Goal: Navigation & Orientation: Understand site structure

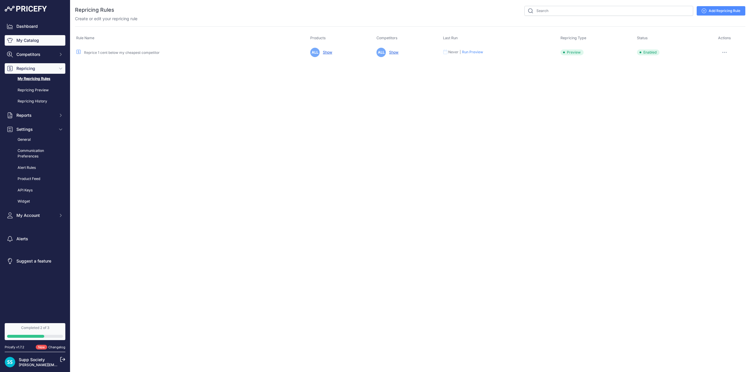
click at [35, 39] on link "My Catalog" at bounding box center [35, 40] width 61 height 11
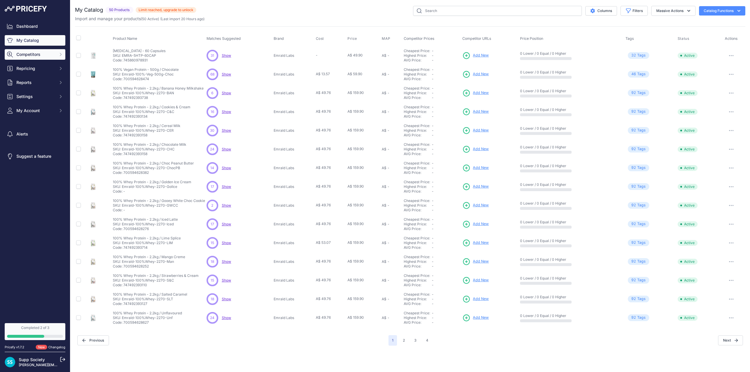
click at [25, 55] on span "Competitors" at bounding box center [35, 55] width 38 height 6
click at [32, 65] on link "Competitors" at bounding box center [35, 65] width 61 height 10
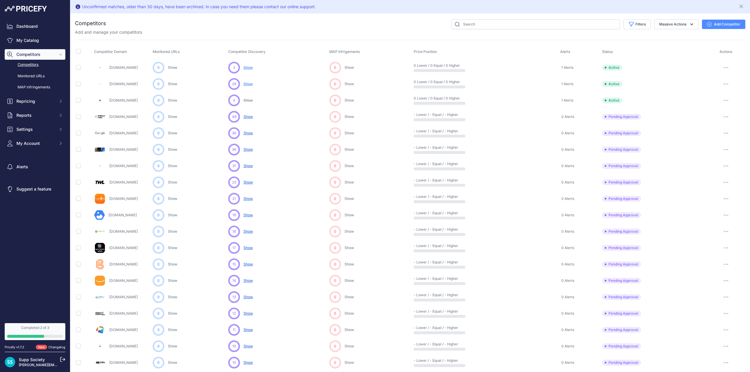
click at [247, 83] on span "Show" at bounding box center [247, 84] width 9 height 4
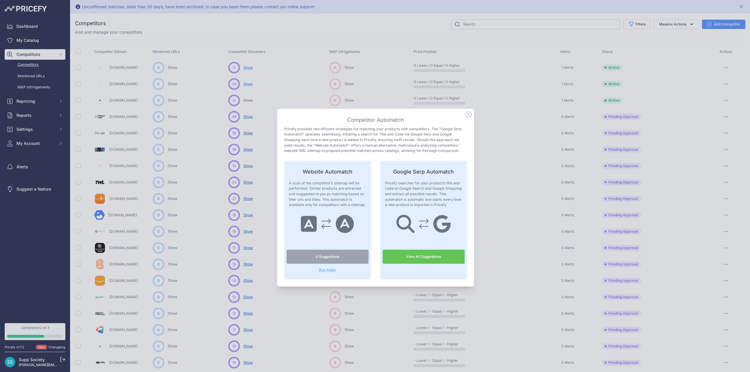
click at [417, 256] on link "View All Suggestions" at bounding box center [423, 257] width 82 height 14
click at [467, 113] on icon at bounding box center [468, 115] width 6 height 6
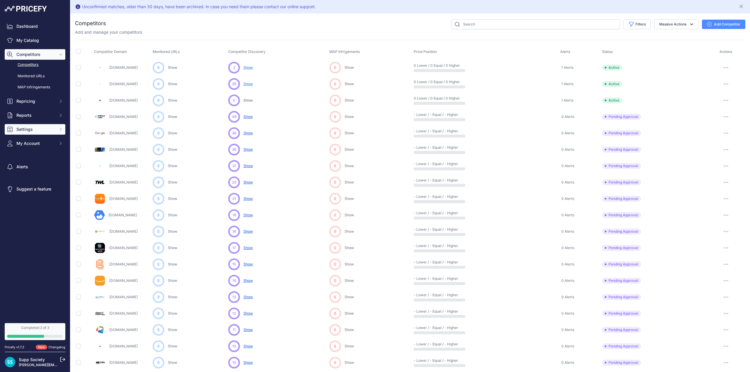
click at [30, 129] on span "Settings" at bounding box center [35, 129] width 38 height 6
click at [30, 165] on link "Alert Rules" at bounding box center [35, 168] width 61 height 10
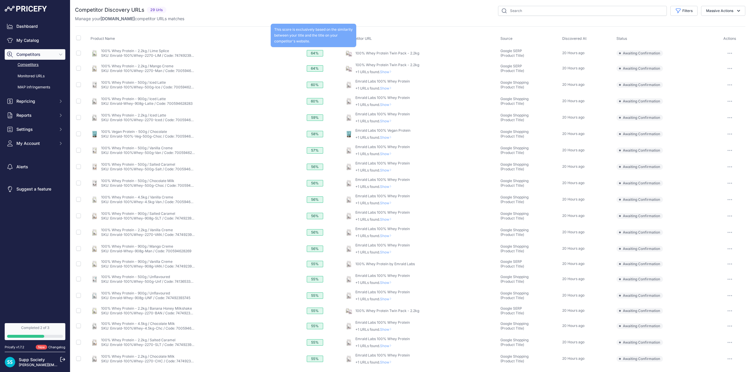
click at [315, 53] on div "64%" at bounding box center [315, 53] width 16 height 6
click at [723, 52] on button "button" at bounding box center [729, 53] width 12 height 8
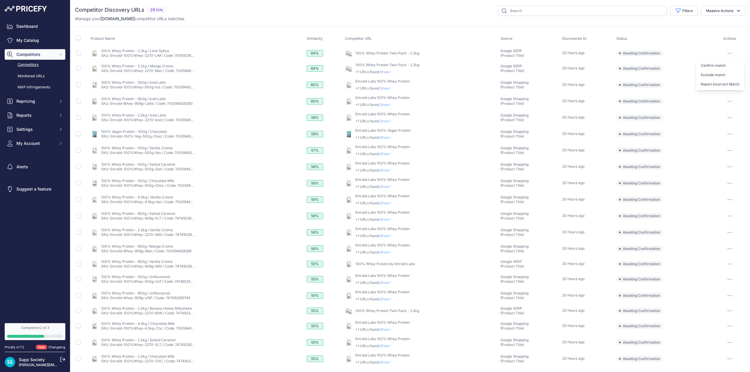
click at [416, 30] on div "Product Name Similarity Competitor URL Source Discovered At" at bounding box center [410, 196] width 670 height 341
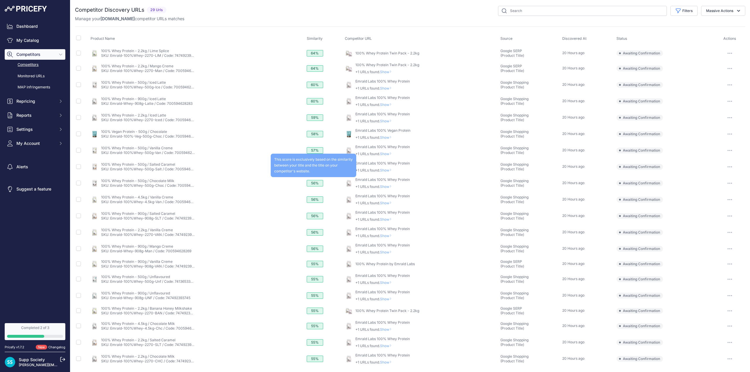
scroll to position [18, 0]
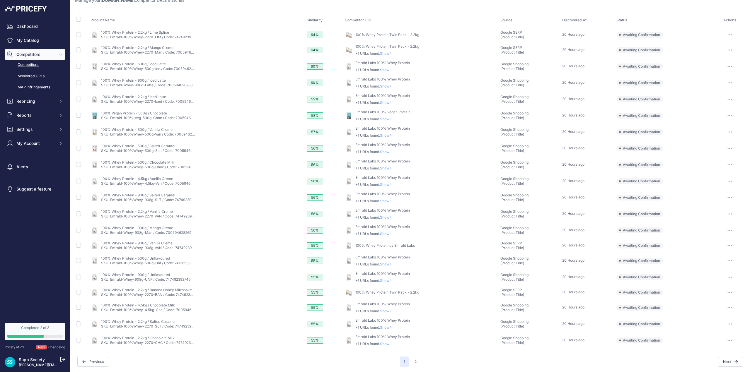
drag, startPoint x: 413, startPoint y: 361, endPoint x: 333, endPoint y: 290, distance: 106.4
click at [413, 360] on button "2" at bounding box center [415, 362] width 9 height 11
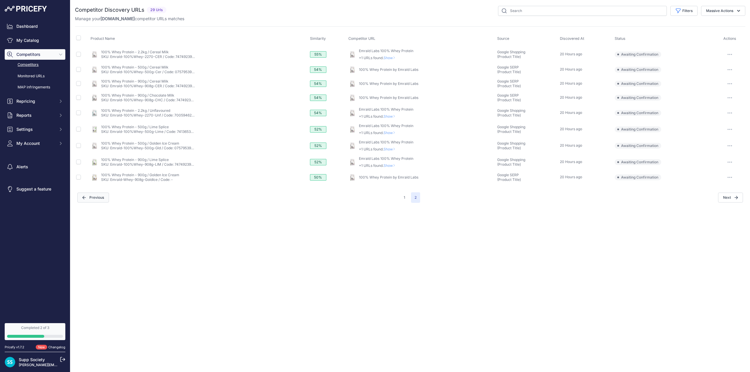
click at [95, 197] on button "Previous" at bounding box center [93, 198] width 32 height 10
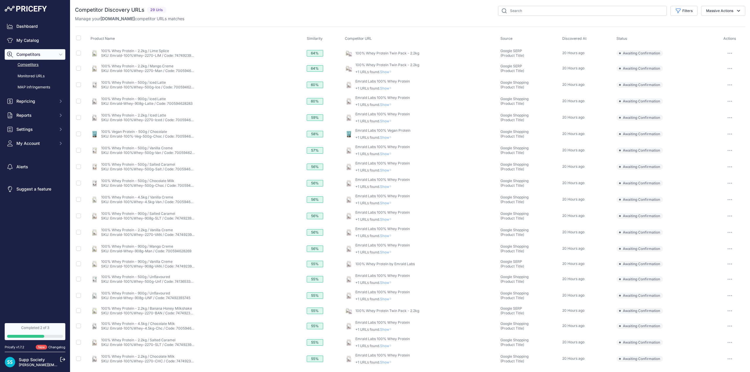
click at [29, 54] on span "Competitors" at bounding box center [35, 55] width 38 height 6
click at [37, 55] on span "Competitors" at bounding box center [35, 55] width 38 height 6
click at [28, 64] on link "Competitors" at bounding box center [35, 65] width 61 height 10
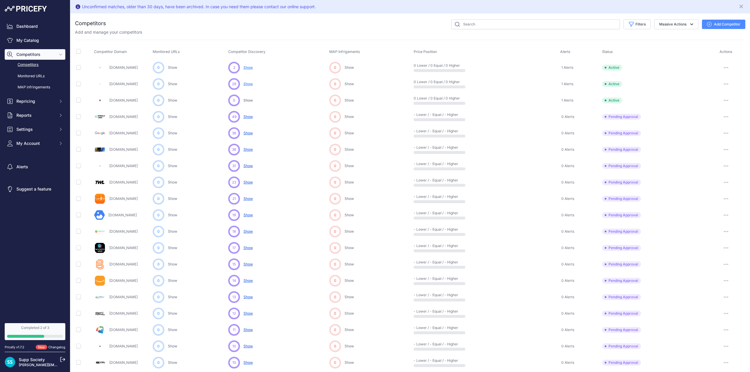
click at [251, 83] on span "Show" at bounding box center [247, 84] width 9 height 4
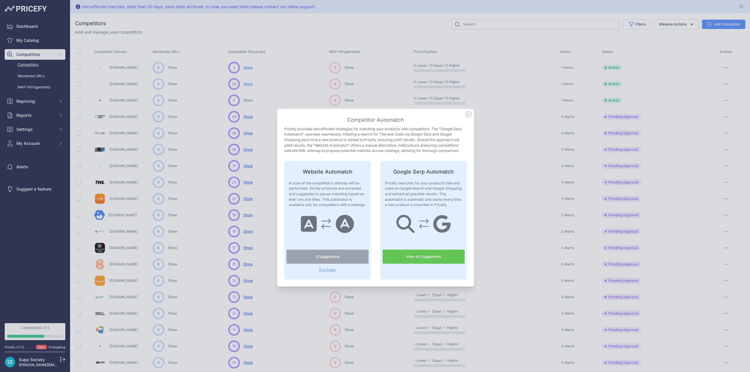
click at [330, 269] on span "Run Again" at bounding box center [327, 270] width 82 height 5
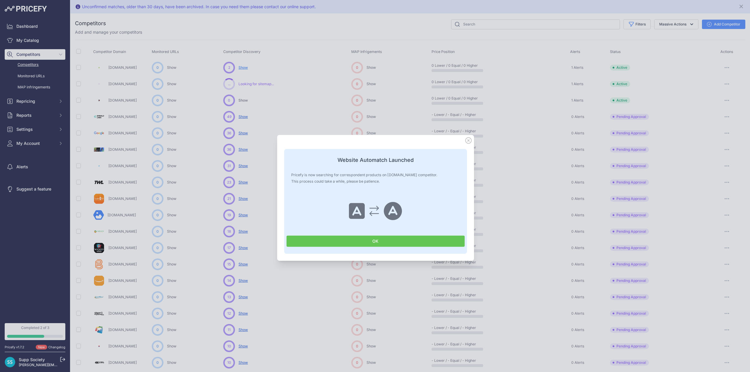
click at [372, 242] on button "OK" at bounding box center [375, 241] width 178 height 11
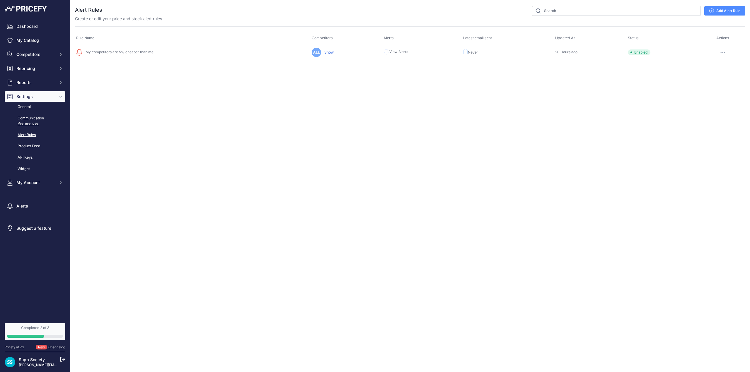
click at [34, 118] on link "Communication Preferences" at bounding box center [35, 121] width 61 height 16
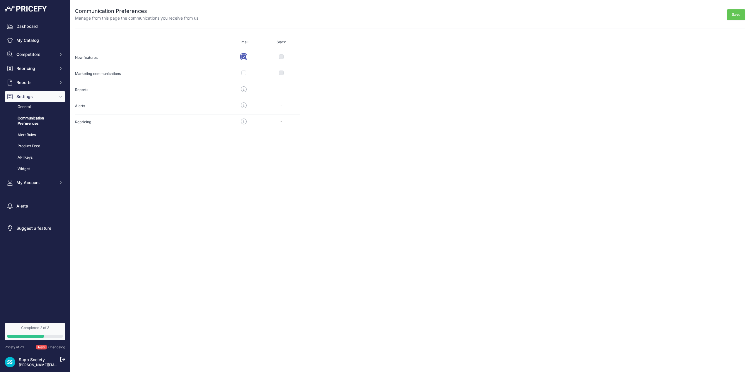
click at [244, 56] on input "checkbox" at bounding box center [243, 56] width 5 height 5
checkbox input "false"
click at [110, 148] on div "Close Communication Preferences Manage from this page the communications you re…" at bounding box center [409, 186] width 679 height 372
click at [736, 13] on button "Save" at bounding box center [735, 14] width 18 height 11
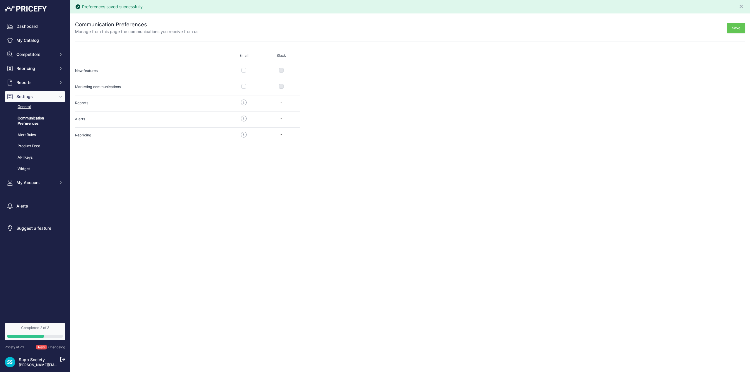
click at [25, 106] on link "General" at bounding box center [35, 107] width 61 height 10
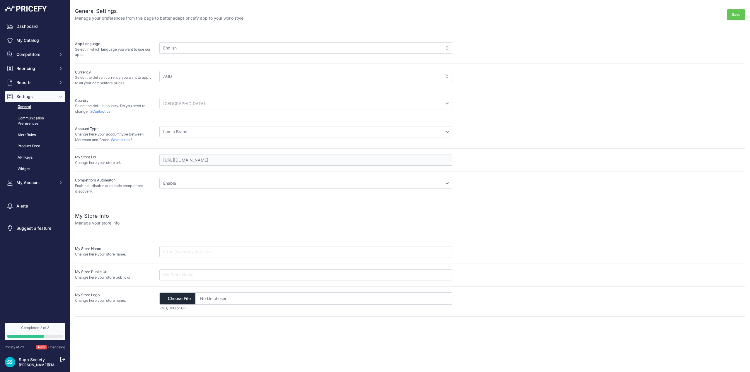
click at [30, 359] on link "Supp Society" at bounding box center [32, 359] width 26 height 5
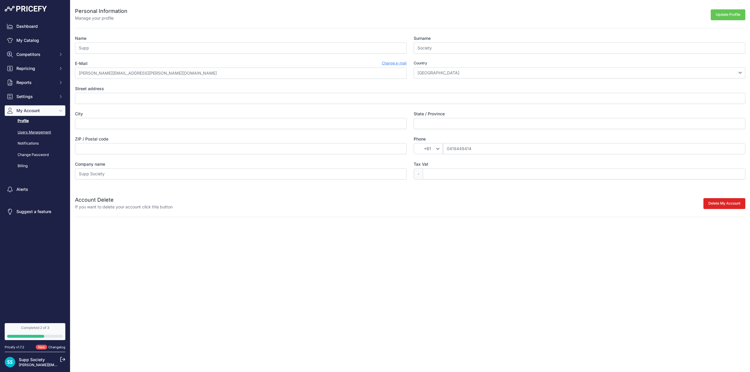
click at [42, 133] on link "Users Management" at bounding box center [35, 132] width 61 height 10
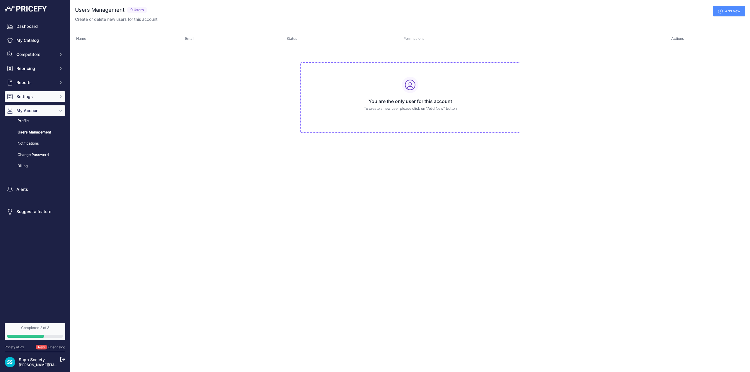
click at [32, 94] on span "Settings" at bounding box center [35, 97] width 38 height 6
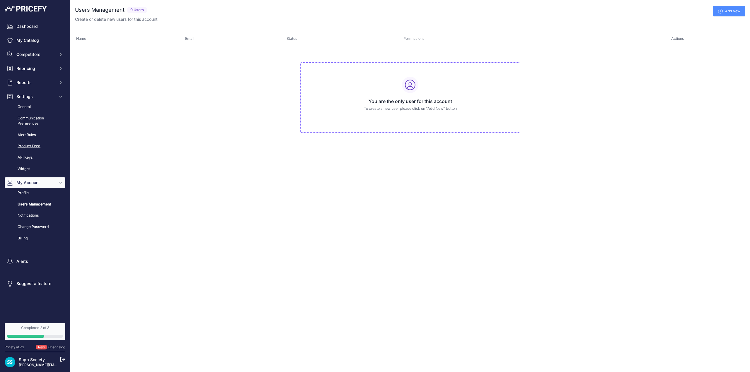
click at [31, 148] on link "Product Feed" at bounding box center [35, 146] width 61 height 10
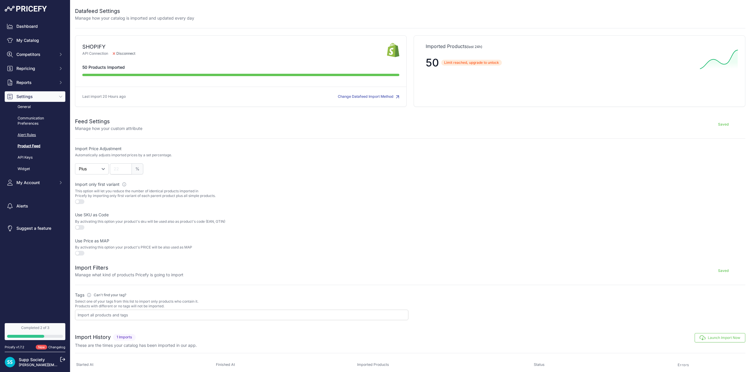
click at [33, 134] on link "Alert Rules" at bounding box center [35, 135] width 61 height 10
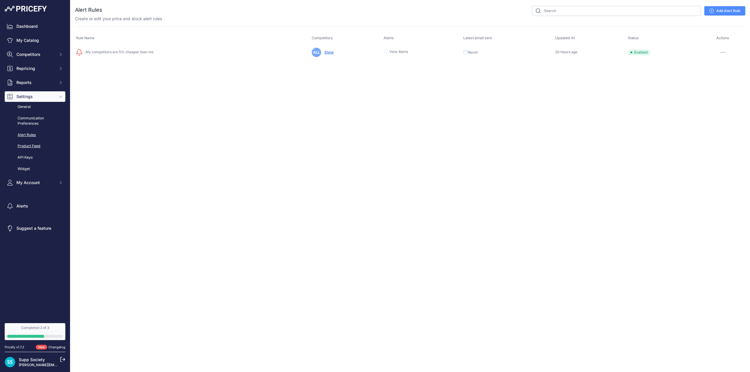
click at [25, 147] on link "Product Feed" at bounding box center [35, 146] width 61 height 10
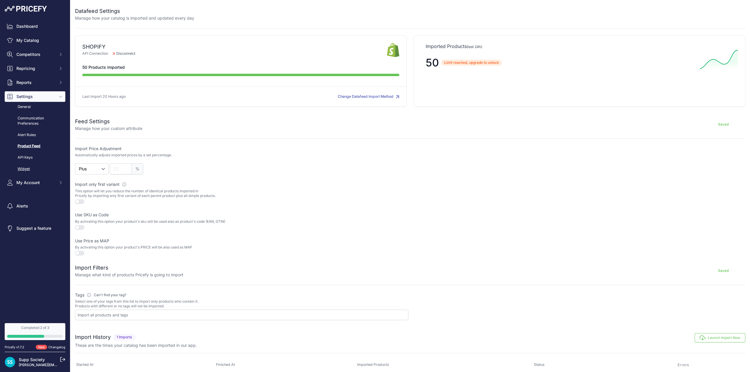
click at [29, 169] on link "Widget" at bounding box center [35, 169] width 61 height 10
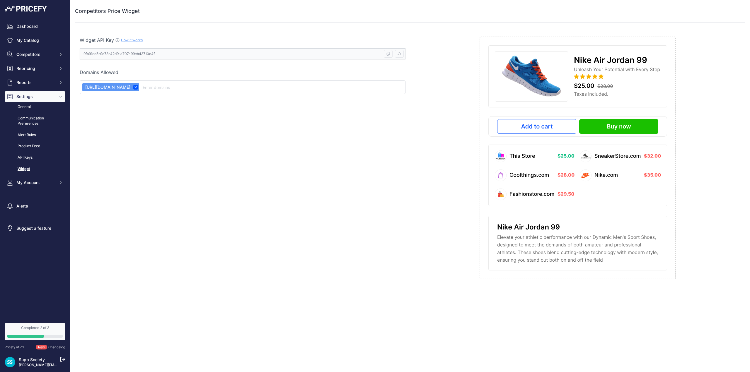
click at [30, 157] on link "API Keys" at bounding box center [35, 158] width 61 height 10
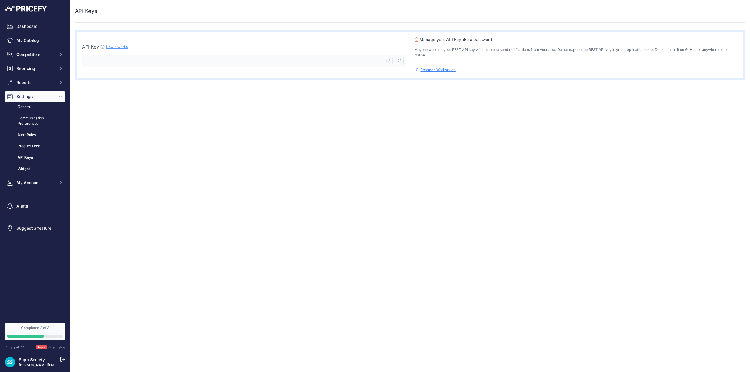
click at [25, 146] on link "Product Feed" at bounding box center [35, 146] width 61 height 10
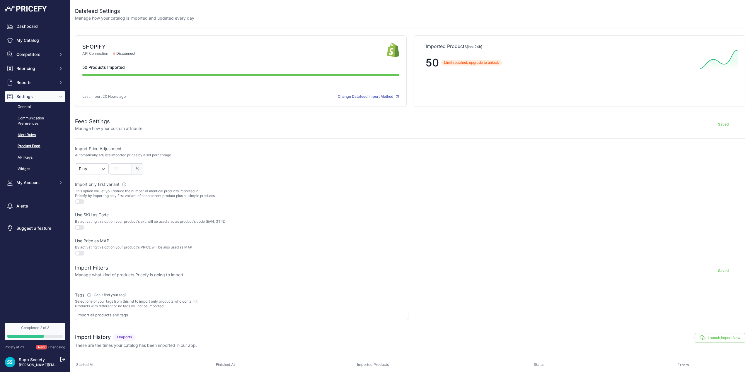
click at [25, 135] on link "Alert Rules" at bounding box center [35, 135] width 61 height 10
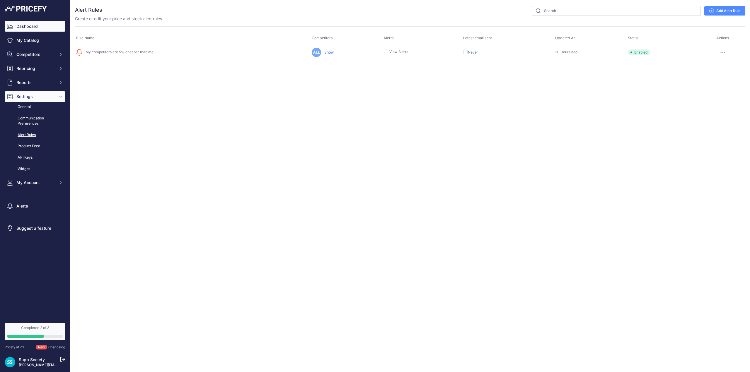
click at [32, 27] on link "Dashboard" at bounding box center [35, 26] width 61 height 11
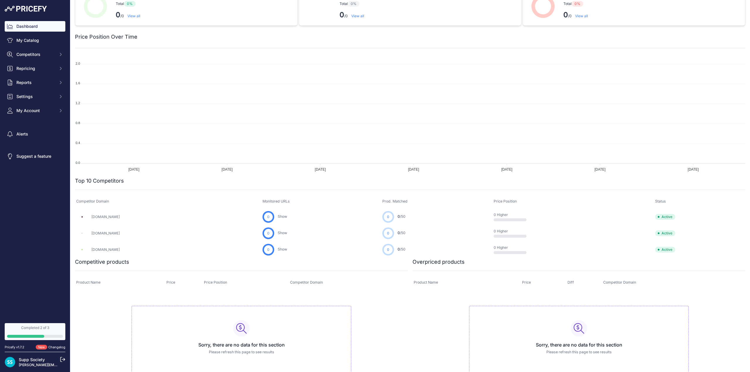
scroll to position [32, 0]
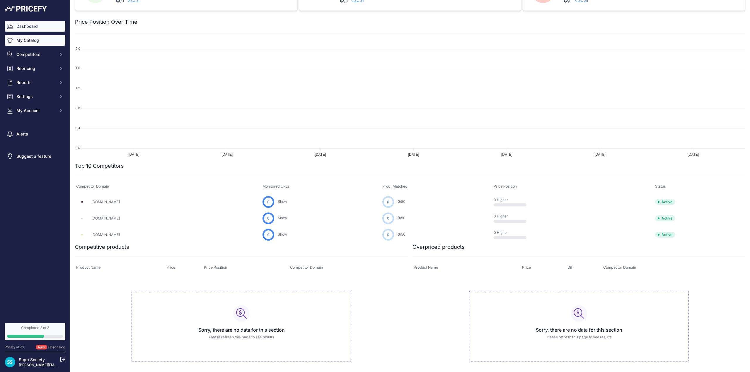
click at [44, 37] on link "My Catalog" at bounding box center [35, 40] width 61 height 11
